Goal: Task Accomplishment & Management: Complete application form

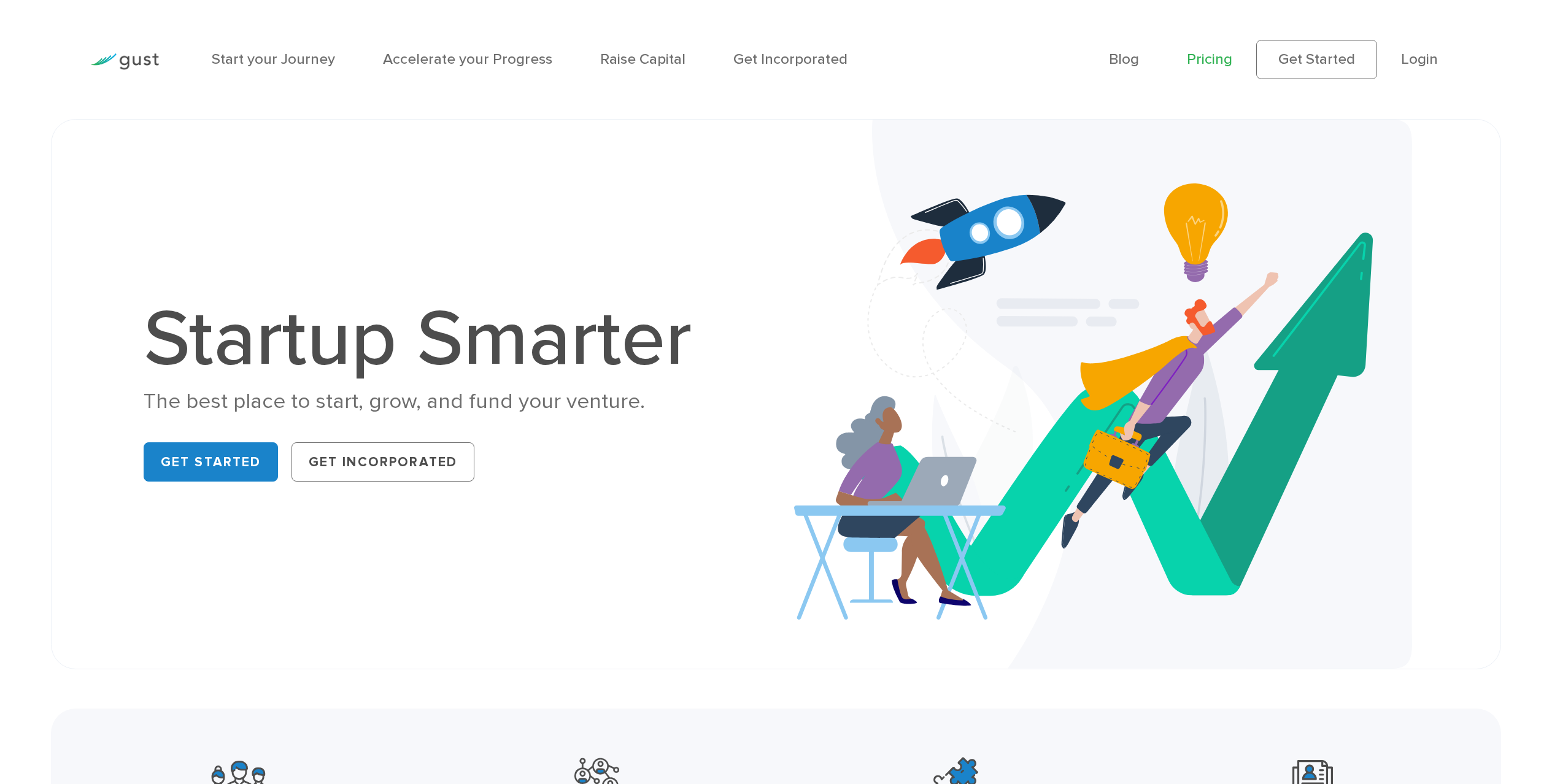
click at [1204, 65] on link "Pricing" at bounding box center [1209, 59] width 45 height 18
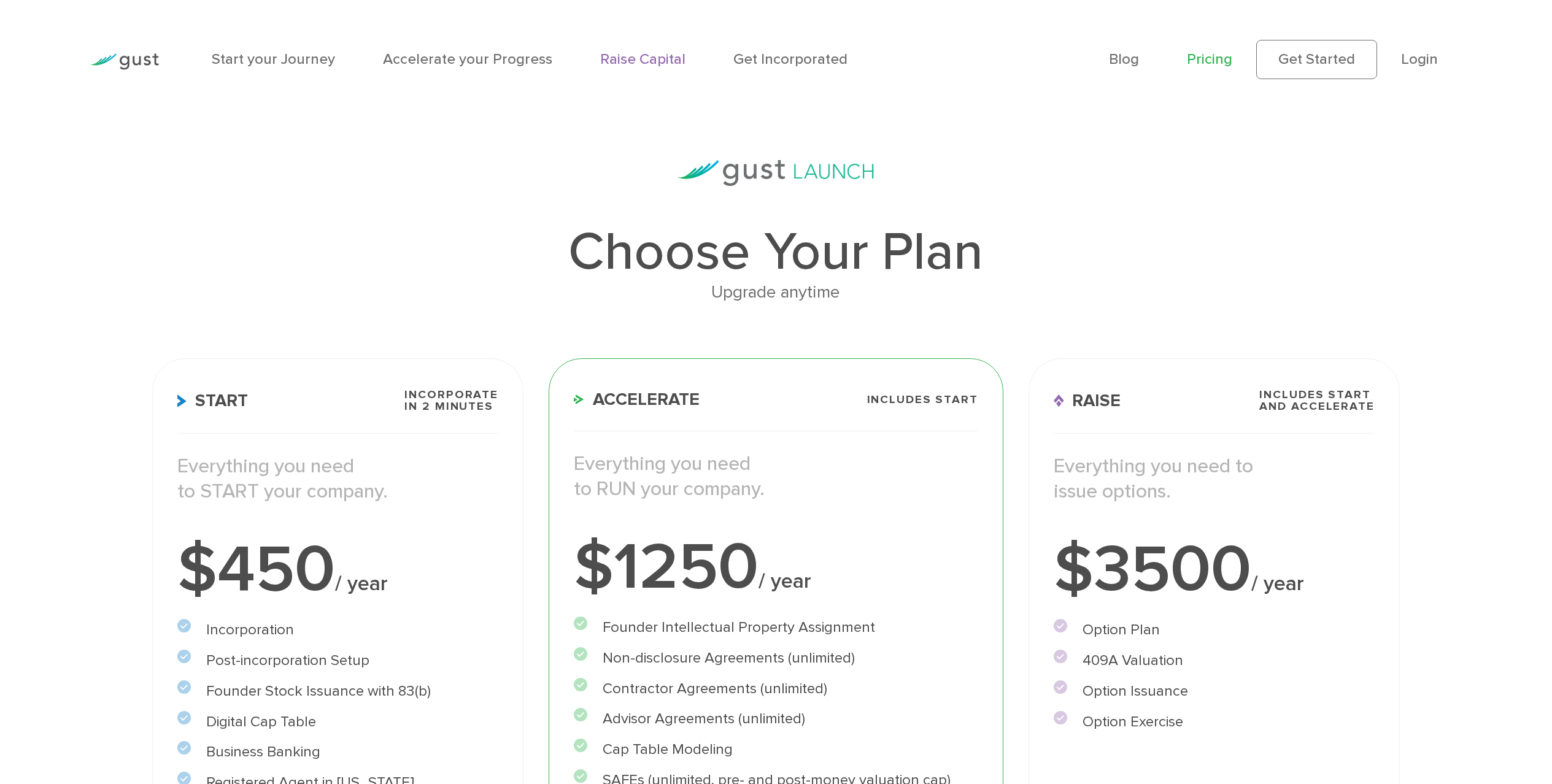
click at [637, 61] on link "Raise Capital" at bounding box center [643, 59] width 85 height 18
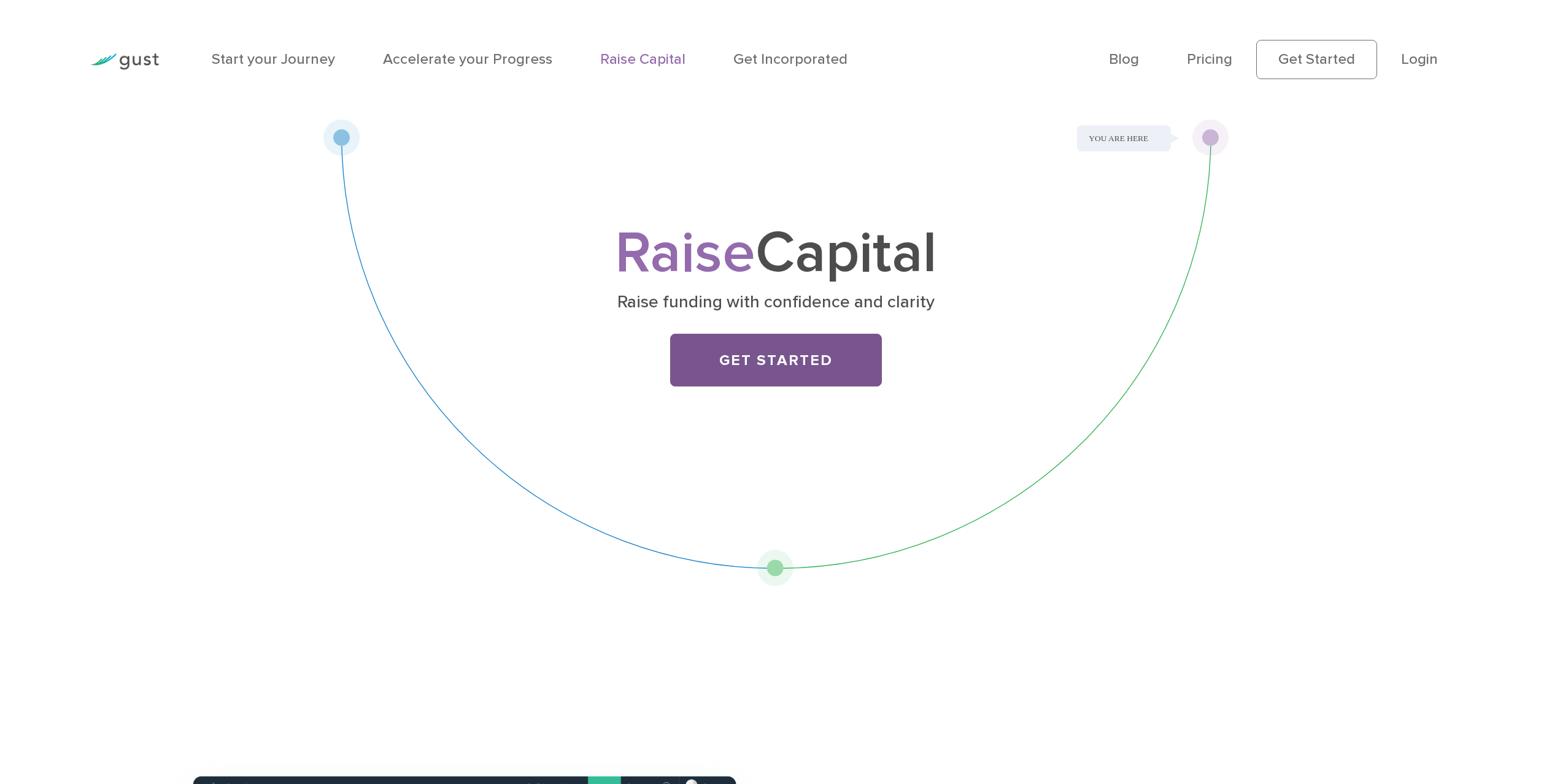
click at [792, 358] on link "Get Started" at bounding box center [775, 359] width 211 height 53
